Goal: Contribute content

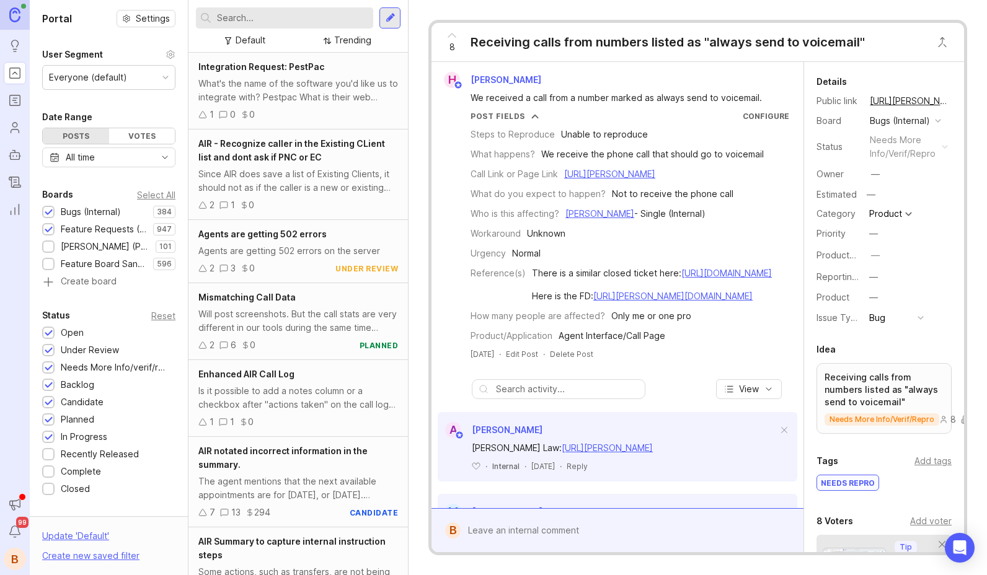
click at [397, 14] on div at bounding box center [389, 17] width 21 height 21
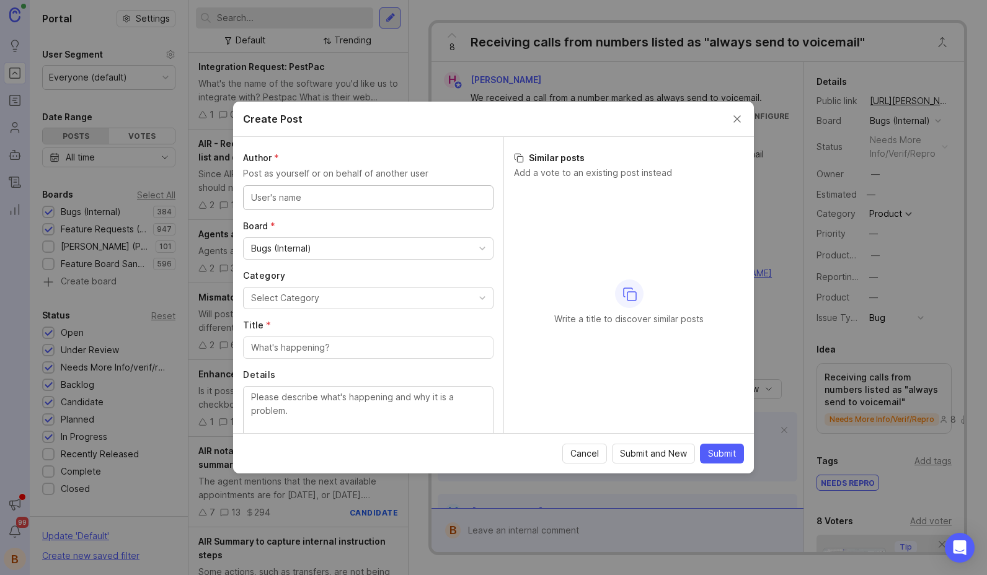
click at [382, 202] on input "text" at bounding box center [368, 198] width 234 height 14
click at [737, 116] on button "Close create post modal" at bounding box center [737, 119] width 14 height 14
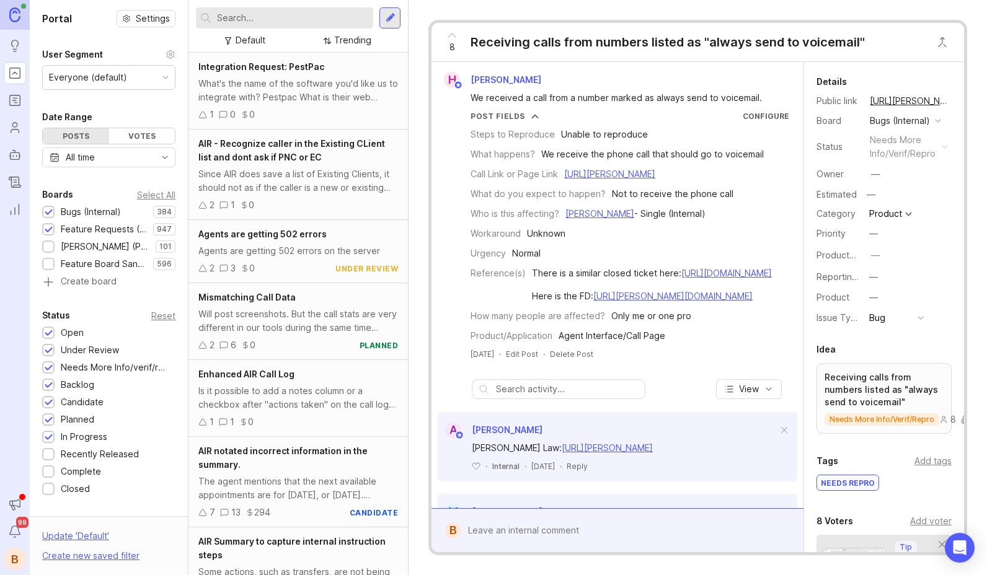
click at [388, 19] on div at bounding box center [391, 17] width 10 height 11
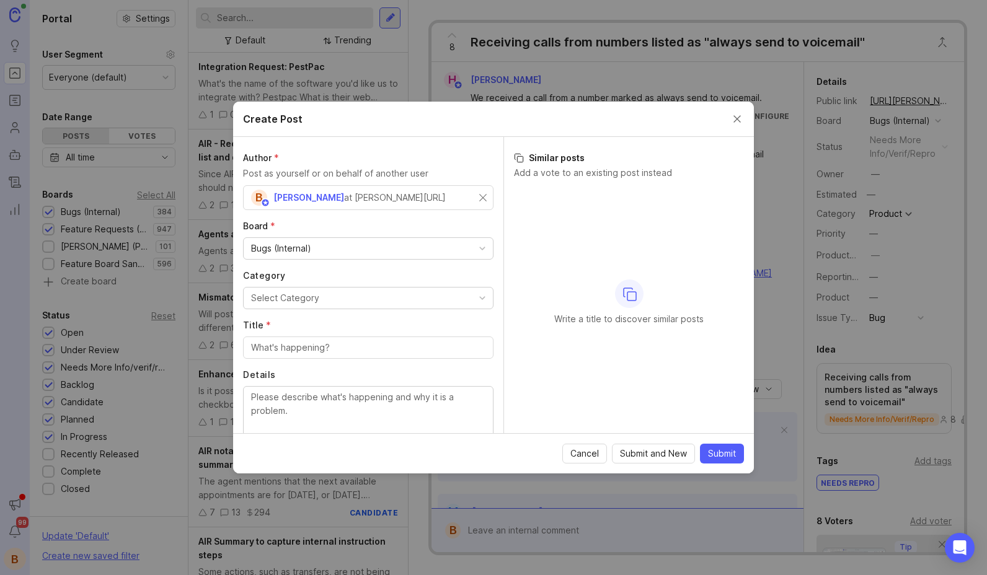
drag, startPoint x: 302, startPoint y: 248, endPoint x: 306, endPoint y: 257, distance: 10.3
click at [302, 248] on div "Bugs (Internal)" at bounding box center [281, 249] width 60 height 14
click at [324, 297] on button "Select Category" at bounding box center [368, 298] width 250 height 22
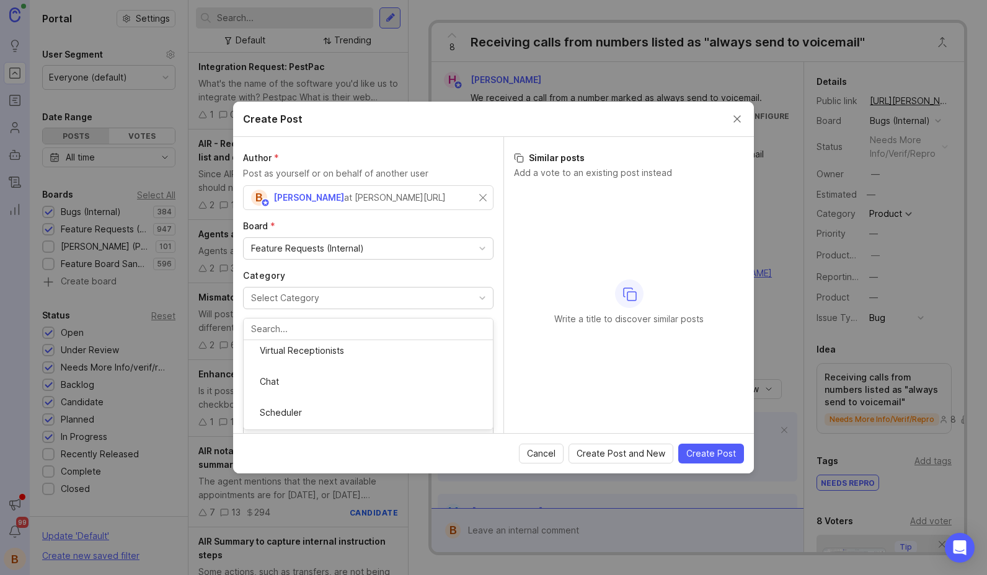
scroll to position [3, 0]
drag, startPoint x: 338, startPoint y: 350, endPoint x: 327, endPoint y: 360, distance: 14.9
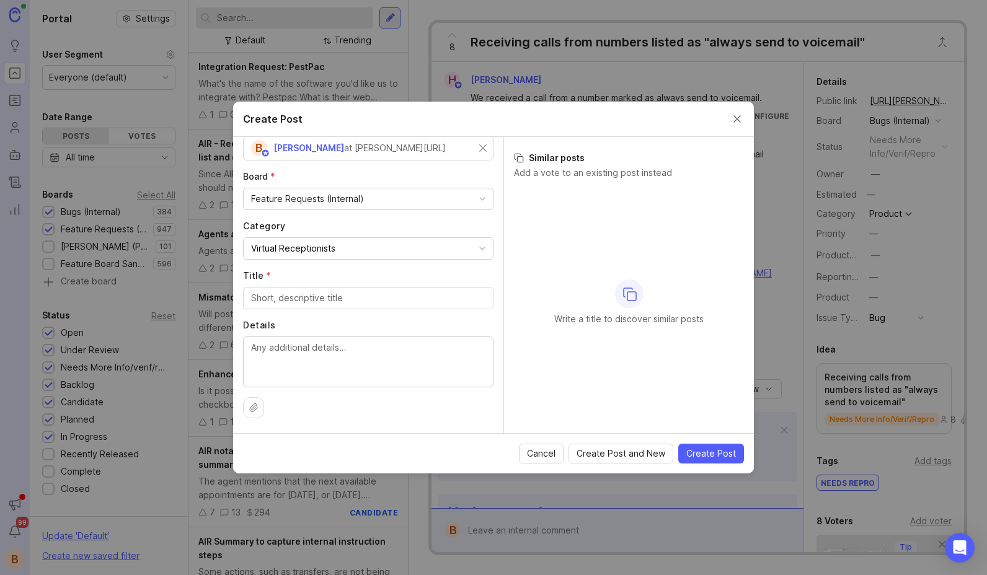
click at [314, 298] on input "Title *" at bounding box center [368, 298] width 234 height 14
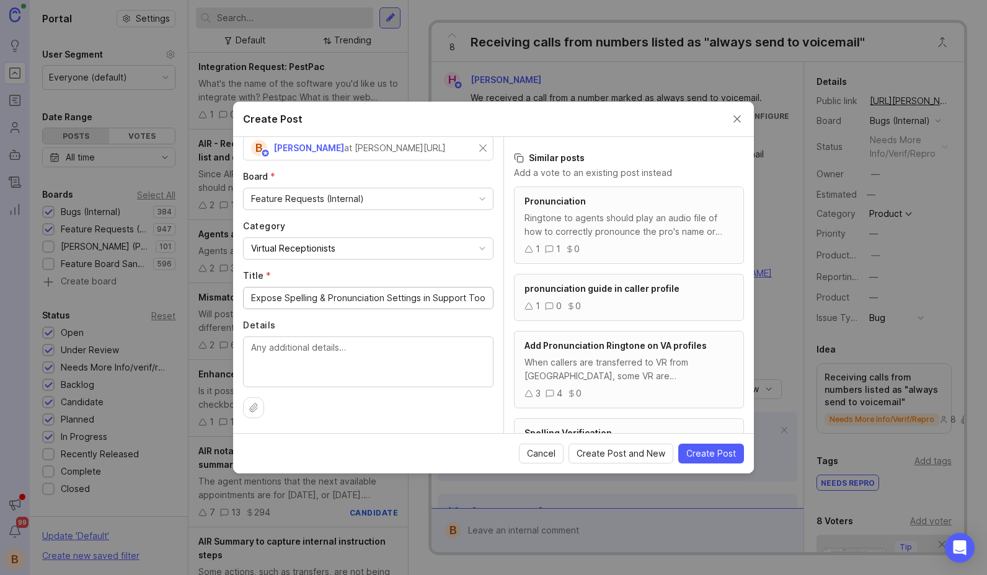
type input "Expose Spelling & Pronunciation Settings in Support Tool"
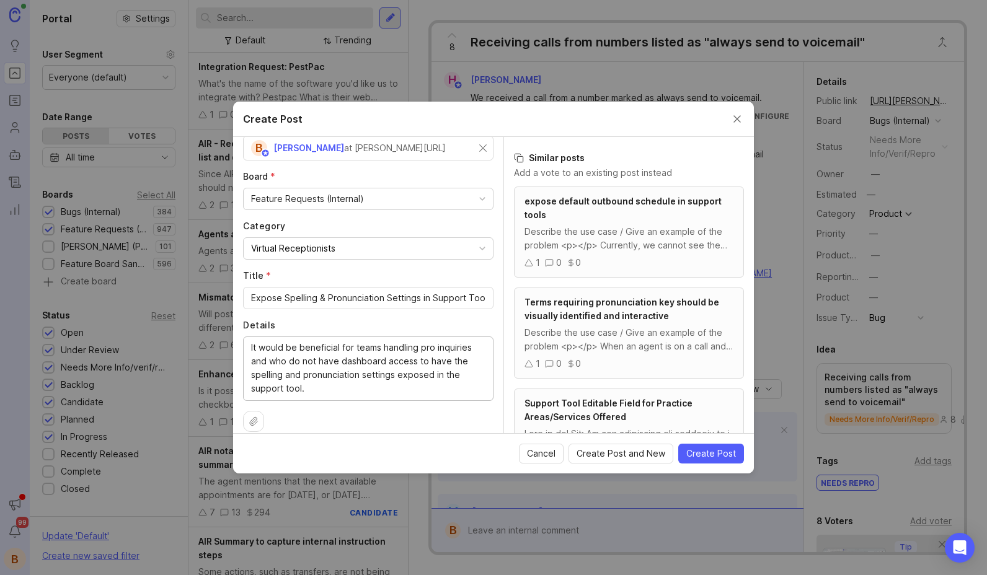
click at [257, 360] on textarea "It would be beneficial for teams handling pro inquiries and who do not have das…" at bounding box center [368, 368] width 234 height 55
click at [340, 363] on textarea "It would be beneficial for teams handling pro inquiries and who do not have das…" at bounding box center [368, 368] width 234 height 55
click at [259, 362] on textarea "It would be beneficial for teams handling pro inquiries and who do not have das…" at bounding box center [368, 368] width 234 height 55
click at [0, 0] on lt-span "and" at bounding box center [0, 0] width 0 height 0
drag, startPoint x: 343, startPoint y: 362, endPoint x: 418, endPoint y: 375, distance: 76.1
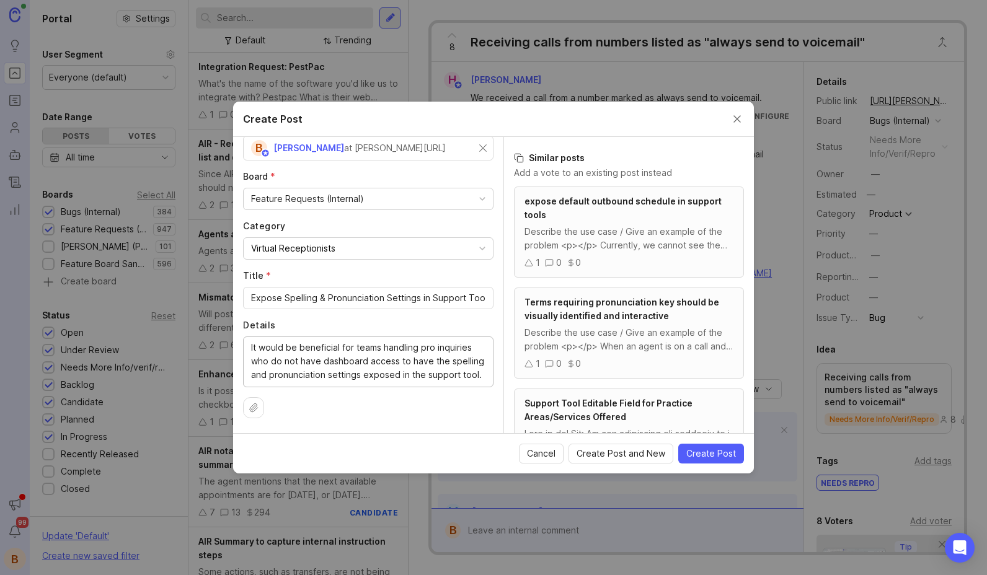
click at [418, 375] on textarea "It would be beneficial for teams handling pro inquiries who do not have dashboa…" at bounding box center [368, 361] width 234 height 41
drag, startPoint x: 368, startPoint y: 379, endPoint x: 438, endPoint y: 378, distance: 70.1
click at [438, 378] on textarea "It would be beneficial for teams handling pro inquiries who do not have dashboa…" at bounding box center [368, 361] width 234 height 41
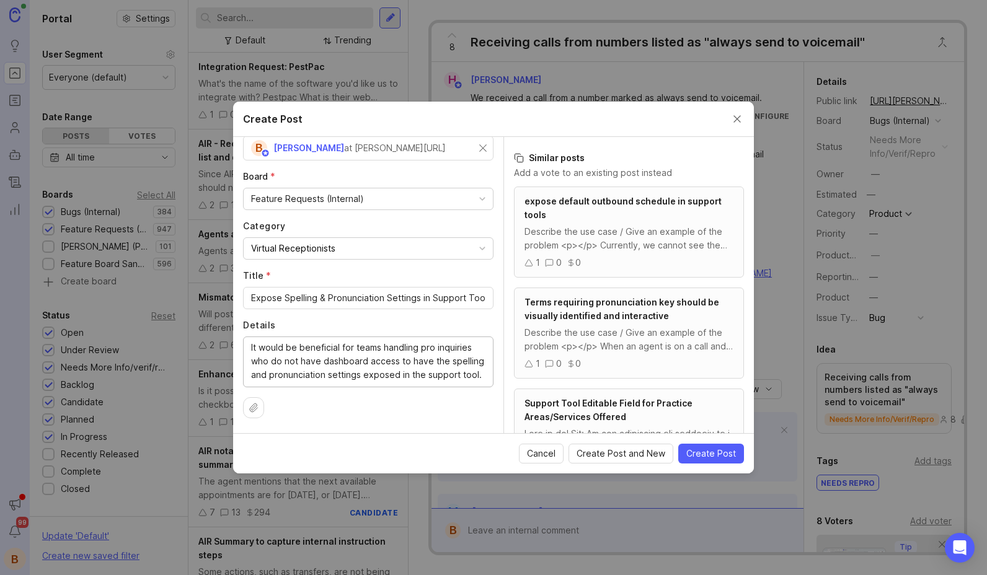
click at [480, 356] on body "Ideas Portal Roadmaps Users Autopilot Changelog Reporting Announcements Notific…" at bounding box center [493, 287] width 987 height 575
drag, startPoint x: 260, startPoint y: 348, endPoint x: 283, endPoint y: 349, distance: 23.6
click at [283, 349] on textarea "It would be beneficial for teams handling pro inquiries who do not have dashboa…" at bounding box center [368, 361] width 234 height 41
type textarea "It could be beneficial for teams handling pro inquiries who do not have dashboa…"
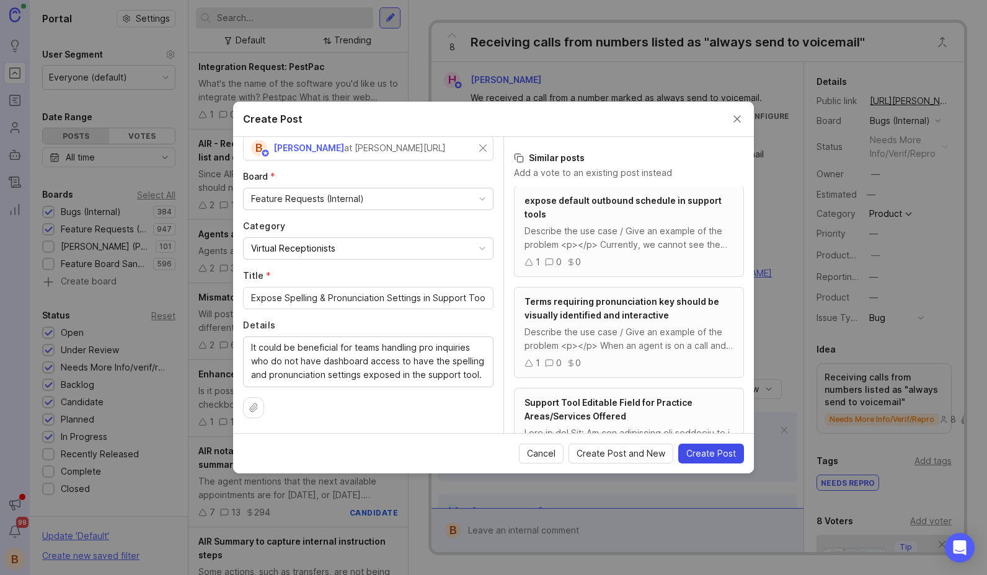
click at [715, 456] on span "Create Post" at bounding box center [711, 454] width 50 height 12
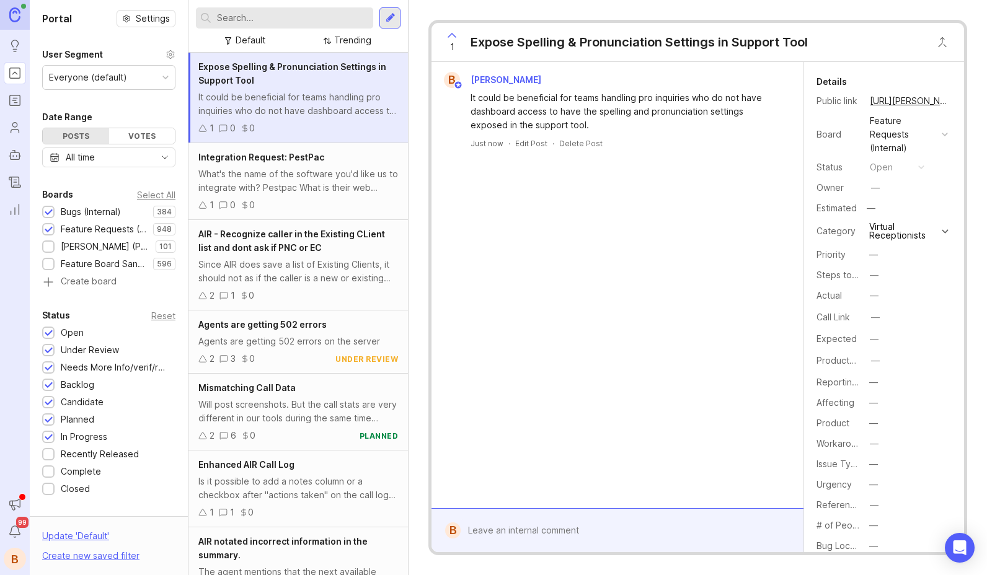
click at [562, 521] on div at bounding box center [627, 531] width 332 height 24
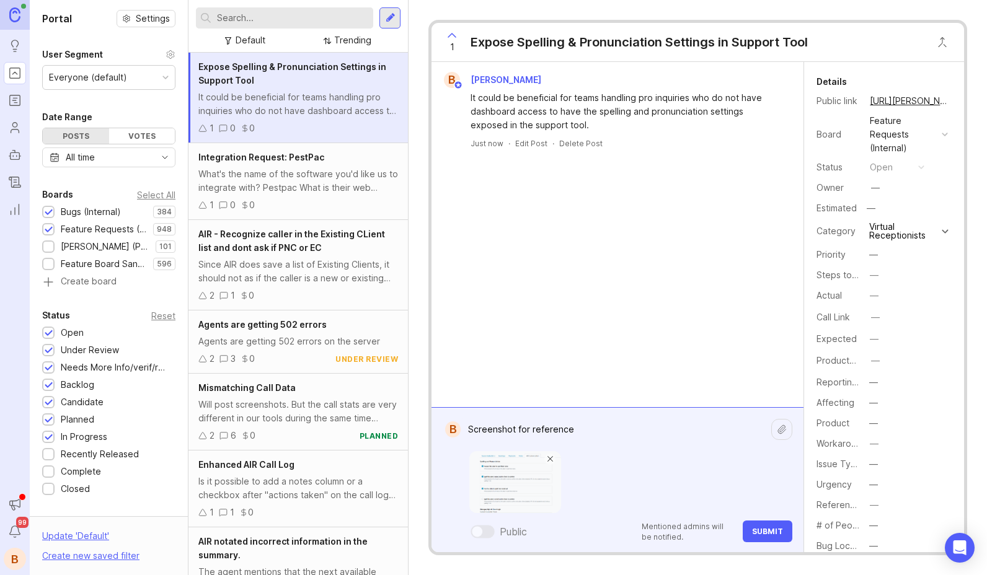
type textarea "Screenshot for reference"
click at [775, 523] on button "Submit" at bounding box center [768, 532] width 50 height 22
